Goal: Task Accomplishment & Management: Use online tool/utility

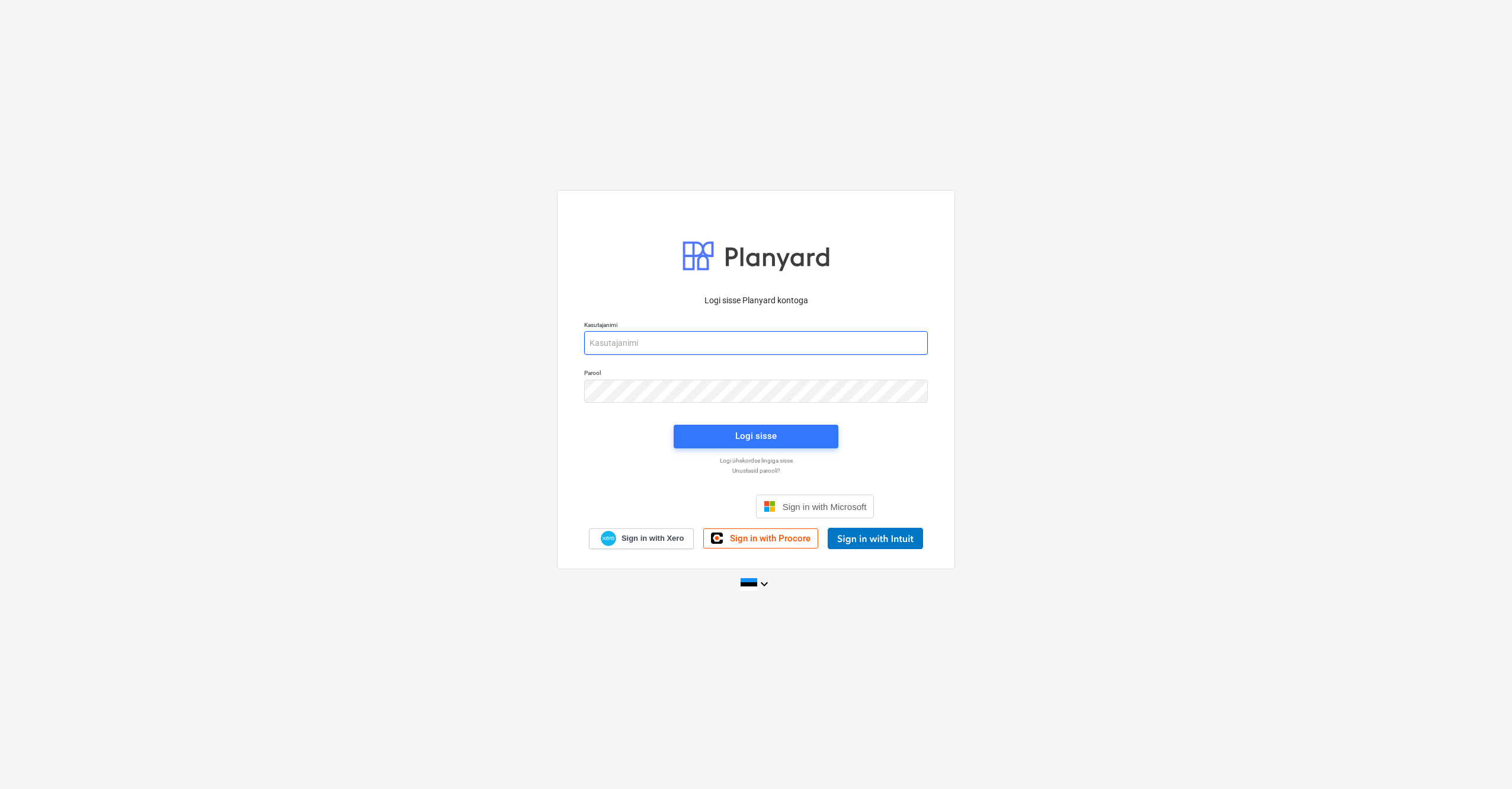
click at [652, 343] on input "email" at bounding box center [756, 343] width 343 height 24
type input "ralf.risthein@hiieko.ee"
click at [680, 341] on input "email" at bounding box center [756, 343] width 343 height 24
type input "ralf.risthein@hiieko.ee"
click at [747, 437] on div "Logi sisse" at bounding box center [756, 436] width 42 height 16
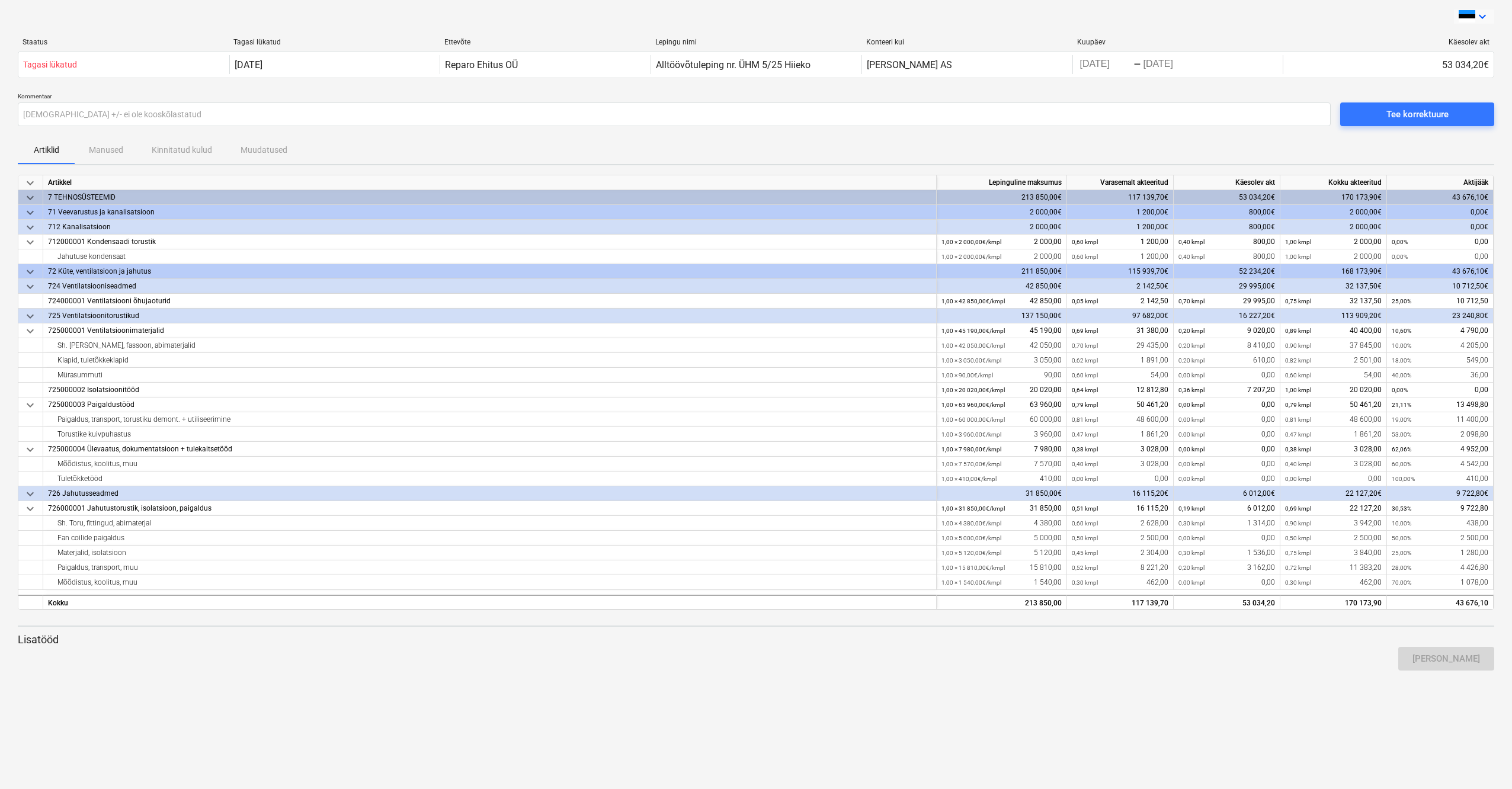
click at [1481, 16] on icon "keyboard_arrow_down" at bounding box center [1482, 16] width 14 height 14
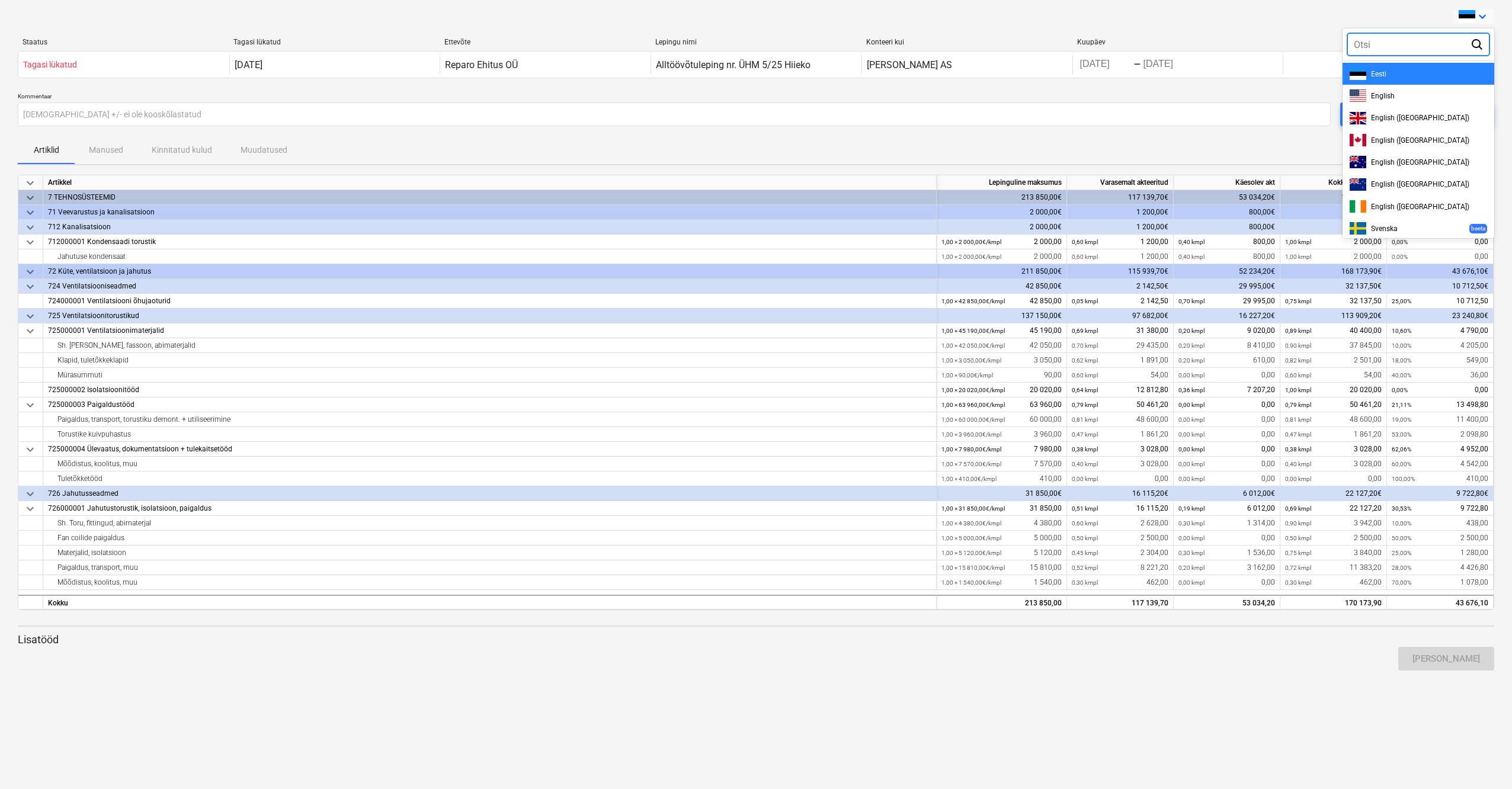
click at [1481, 16] on div at bounding box center [756, 394] width 1512 height 789
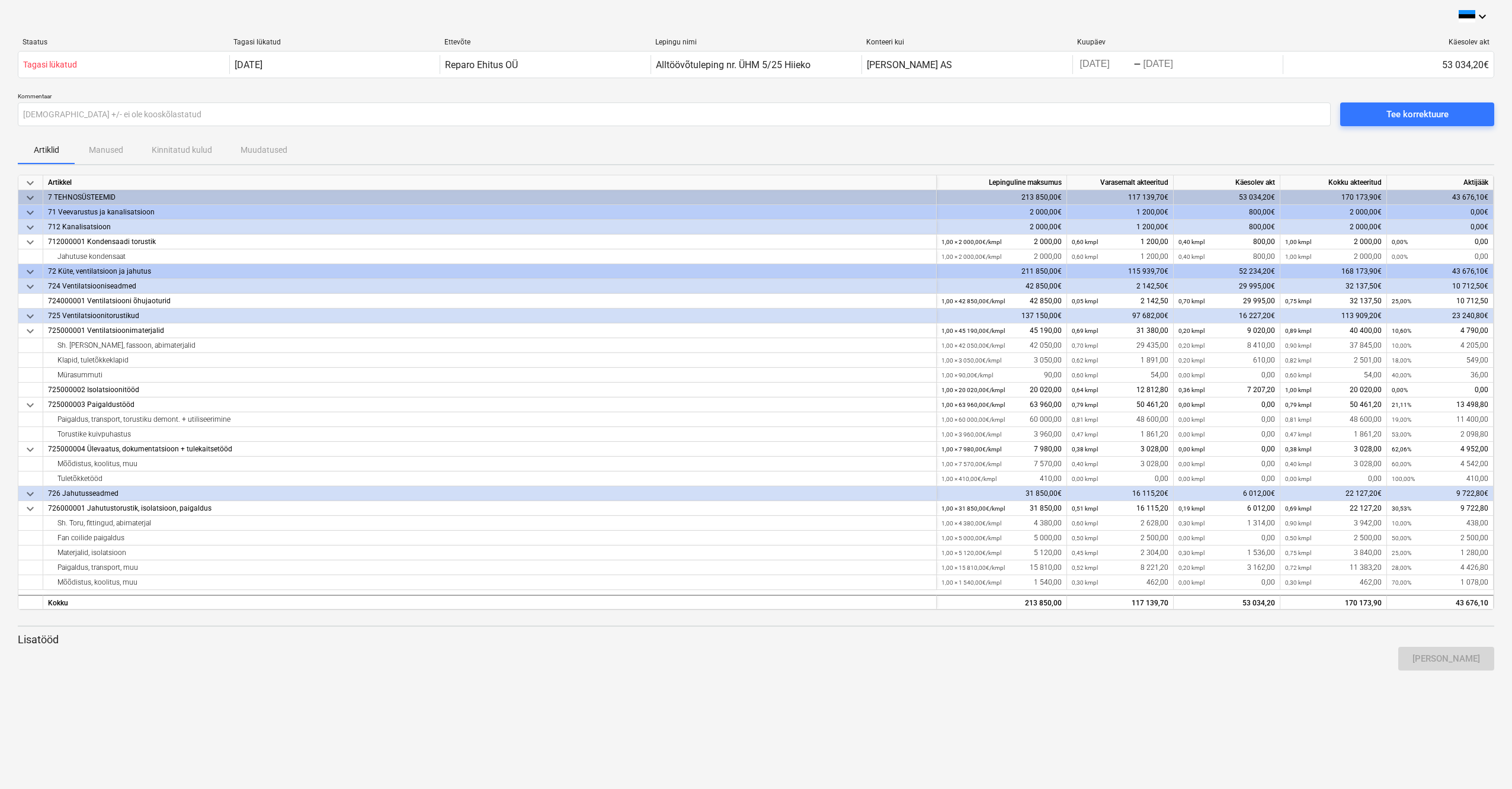
click at [1461, 41] on div "Käesolev akt" at bounding box center [1388, 42] width 201 height 8
click at [105, 150] on div "Artiklid Manused Kinnitatud kulud Muudatused" at bounding box center [755, 149] width 1476 height 29
drag, startPoint x: 175, startPoint y: 148, endPoint x: 209, endPoint y: 148, distance: 34.0
click at [176, 149] on div "Artiklid Manused Kinnitatud kulud Muudatused" at bounding box center [755, 149] width 1476 height 29
click at [272, 147] on div "Artiklid Manused Kinnitatud kulud Muudatused" at bounding box center [755, 149] width 1476 height 29
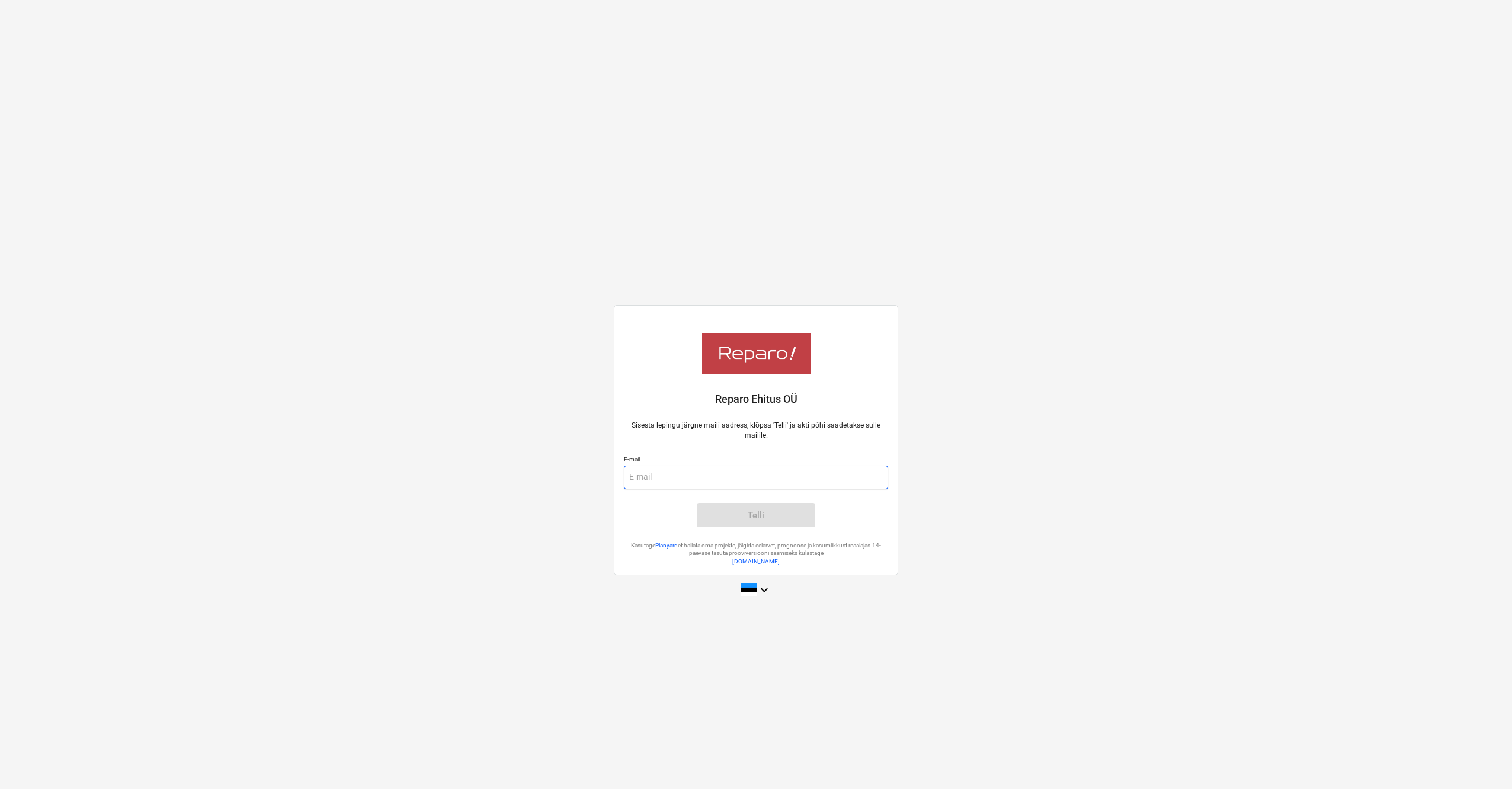
click at [684, 484] on input "email" at bounding box center [756, 477] width 264 height 24
type input "ralf.risthein@hiieko.ee"
click at [754, 510] on div "Telli" at bounding box center [756, 515] width 17 height 16
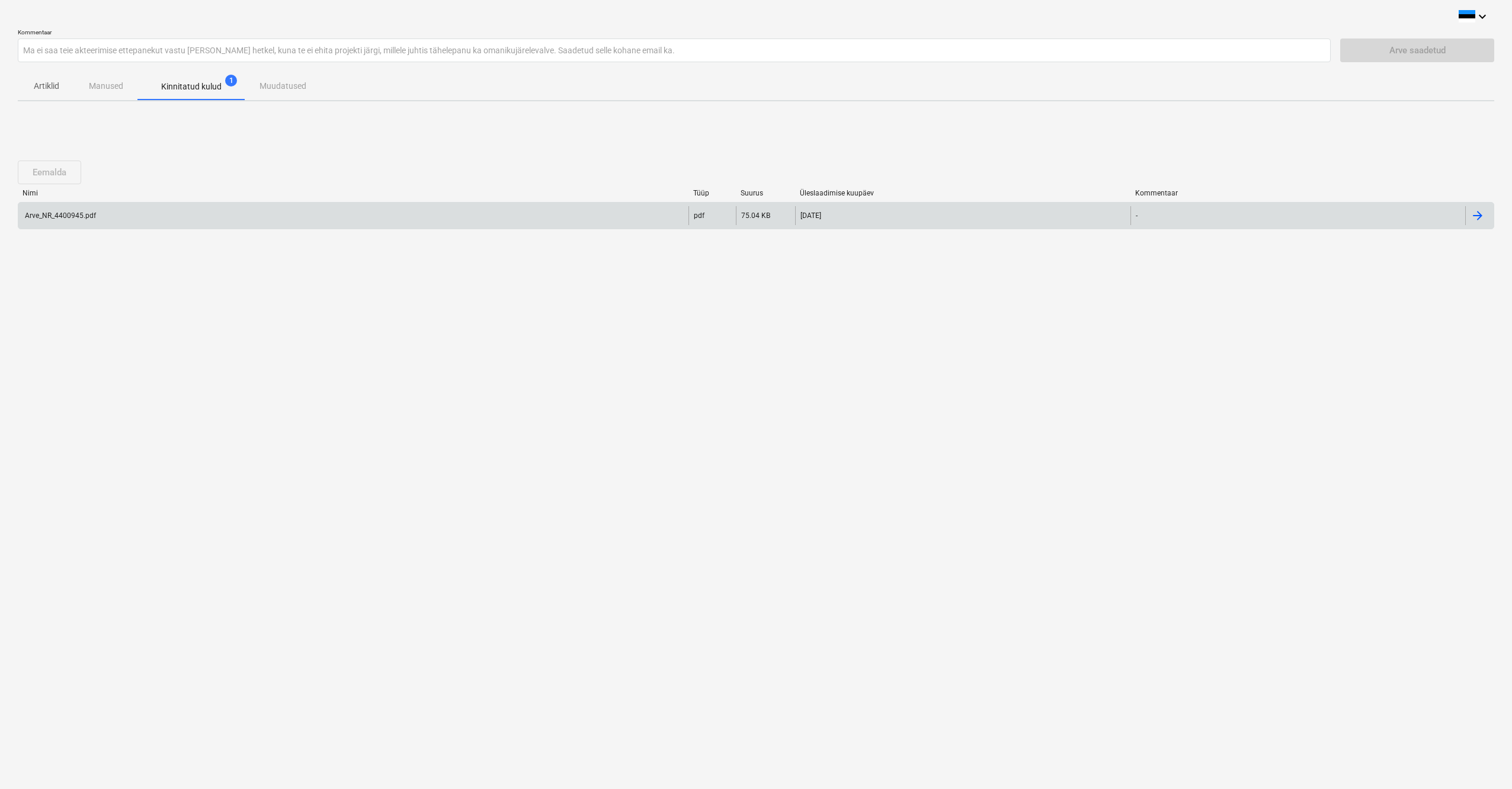
click at [29, 213] on div "Arve_NR_4400945.pdf" at bounding box center [59, 215] width 73 height 8
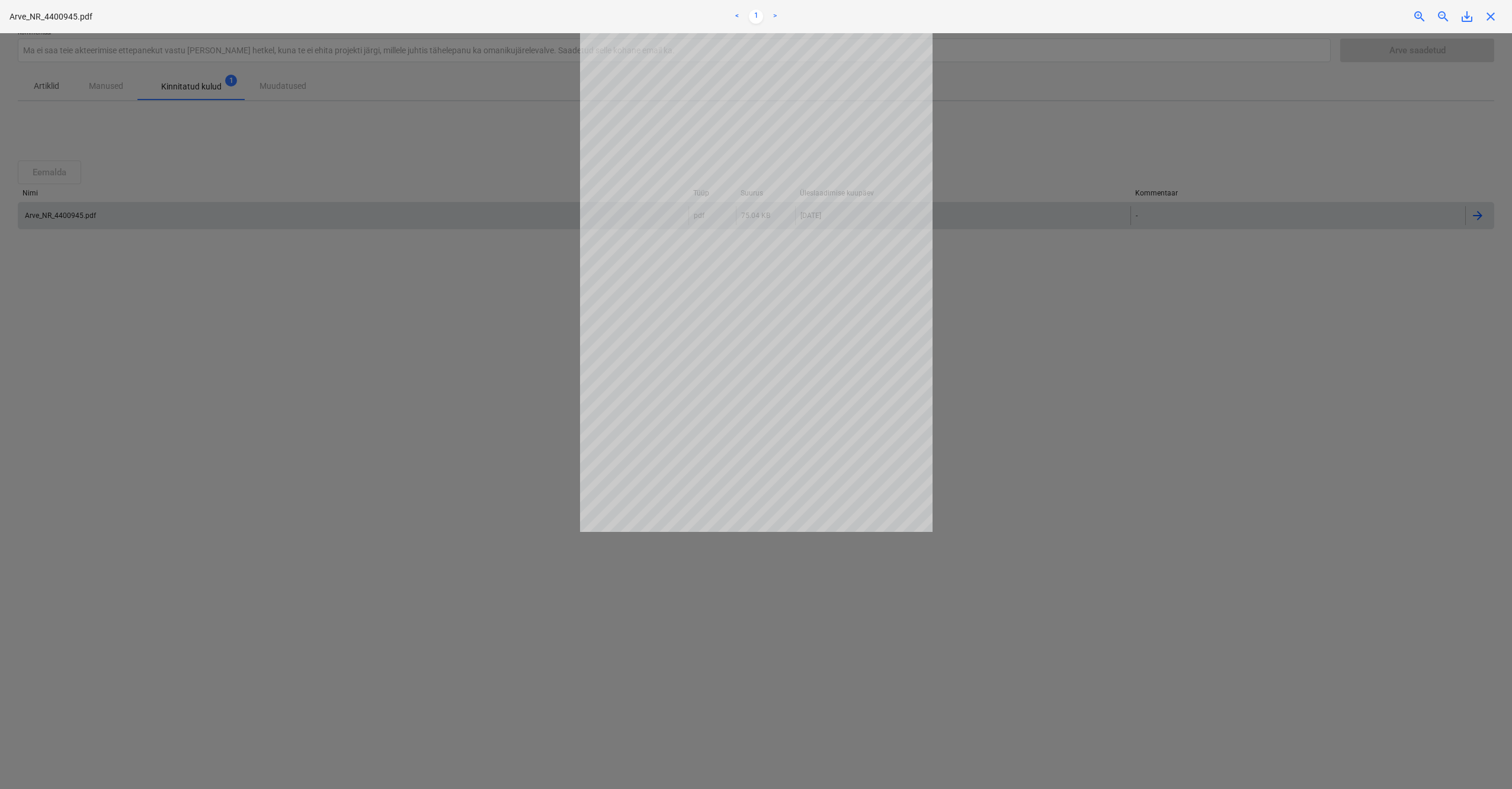
drag, startPoint x: 406, startPoint y: 364, endPoint x: 404, endPoint y: 376, distance: 12.2
click at [404, 376] on div at bounding box center [756, 411] width 1512 height 756
click at [1160, 441] on div at bounding box center [756, 411] width 1512 height 756
drag, startPoint x: 443, startPoint y: 419, endPoint x: 447, endPoint y: 414, distance: 6.4
click at [447, 414] on div at bounding box center [756, 411] width 1512 height 756
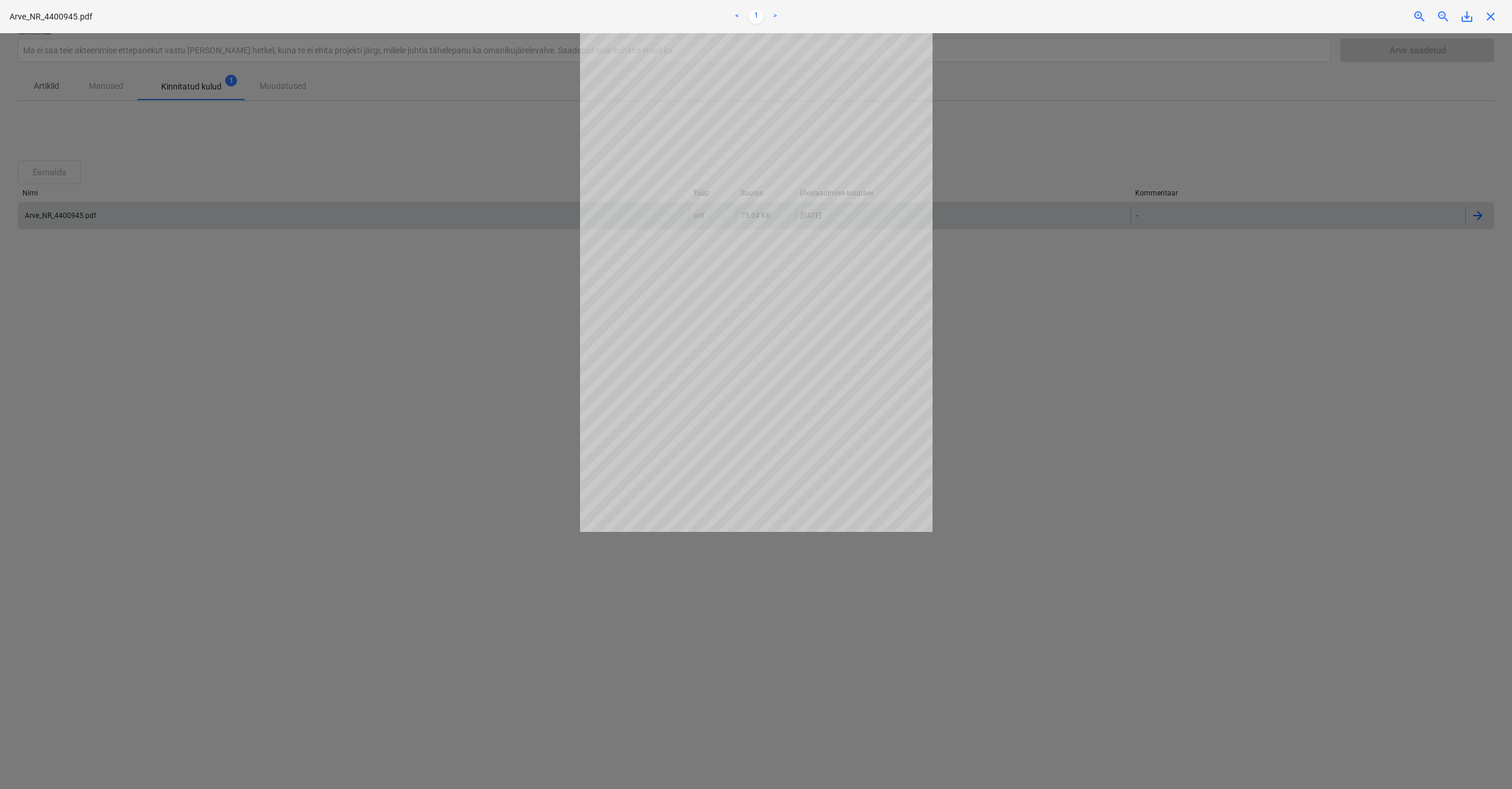
click at [1117, 442] on div at bounding box center [756, 411] width 1512 height 756
drag, startPoint x: 1119, startPoint y: 436, endPoint x: 1132, endPoint y: 417, distance: 23.0
click at [1132, 417] on div at bounding box center [756, 411] width 1512 height 756
click at [1493, 18] on span "close" at bounding box center [1490, 16] width 14 height 14
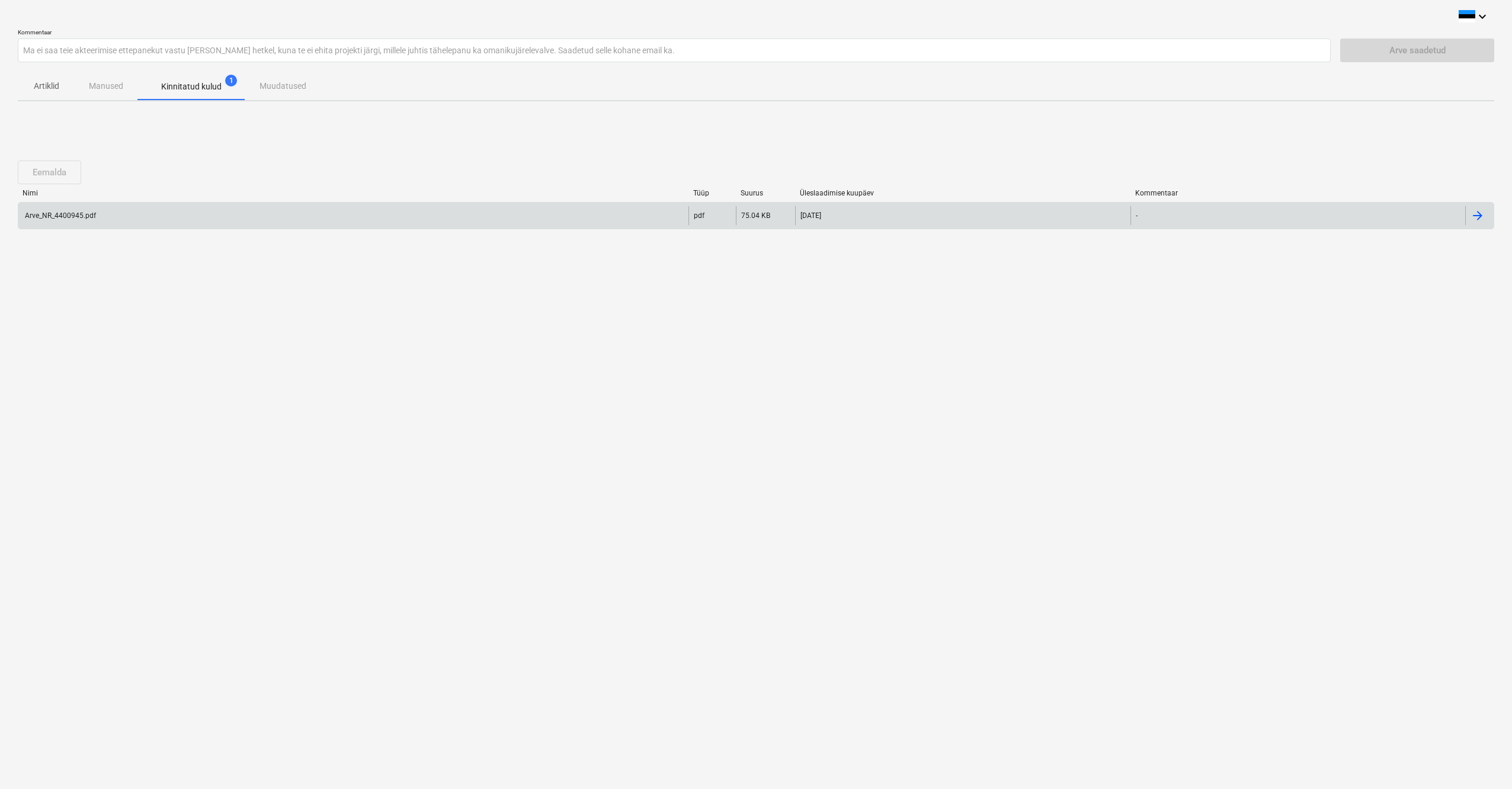
click at [33, 221] on div "Arve_NR_4400945.pdf" at bounding box center [354, 215] width 670 height 19
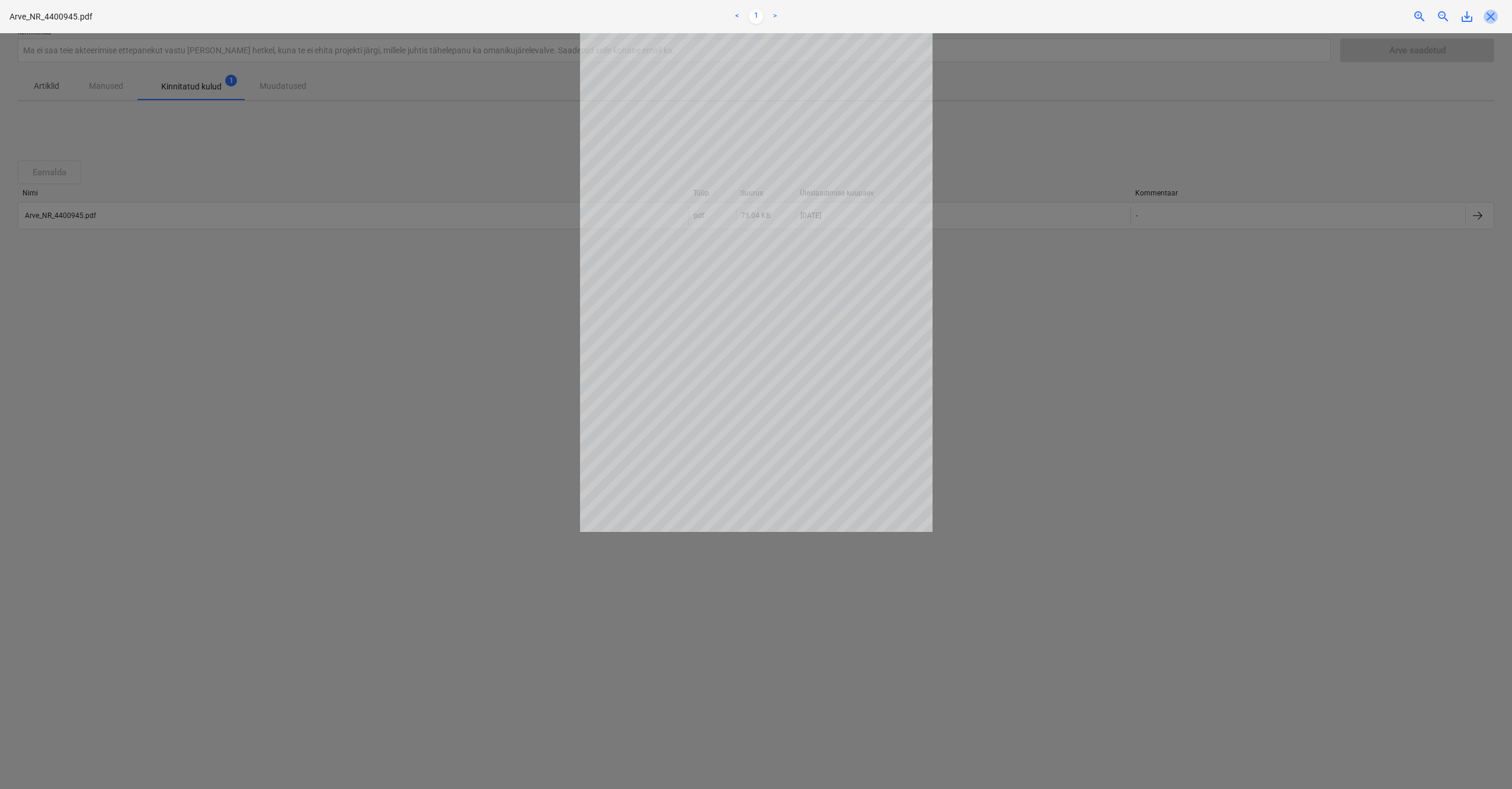
click at [1489, 17] on span "close" at bounding box center [1490, 16] width 14 height 14
